Goal: Find specific page/section: Find specific page/section

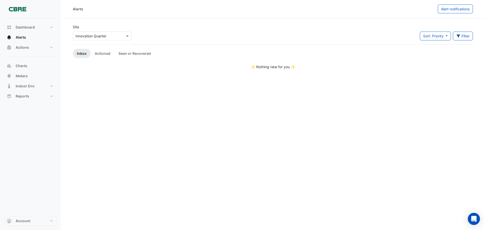
click at [86, 36] on input "text" at bounding box center [97, 36] width 43 height 5
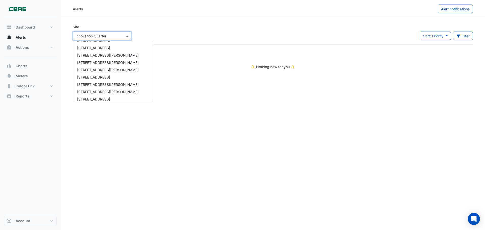
scroll to position [308, 0]
click at [92, 48] on span "6 Hassall Street" at bounding box center [93, 47] width 33 height 4
